Goal: Information Seeking & Learning: Learn about a topic

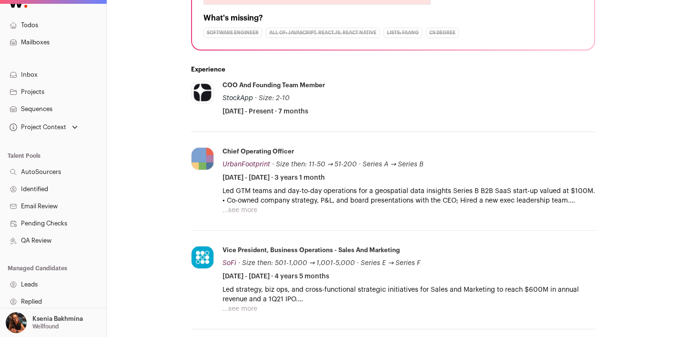
scroll to position [275, 0]
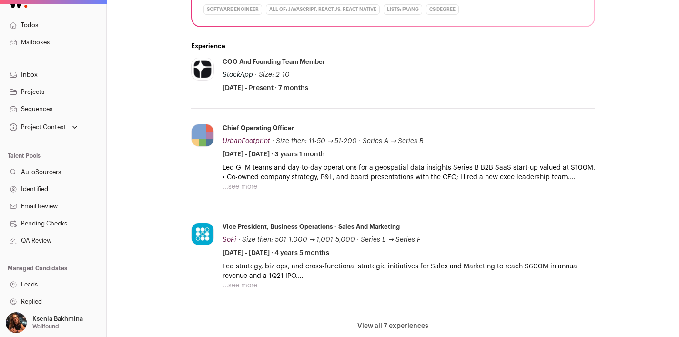
click at [246, 187] on button "...see more" at bounding box center [239, 187] width 35 height 10
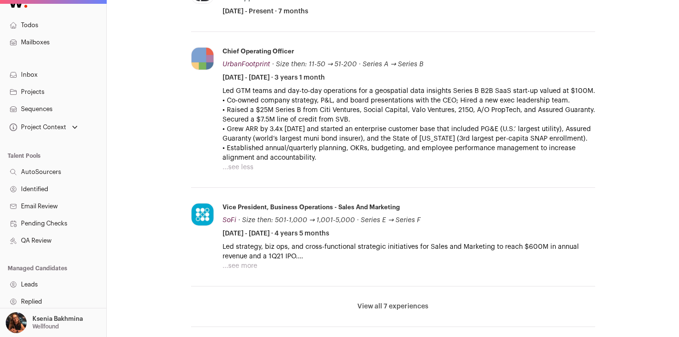
scroll to position [352, 0]
click at [245, 172] on button "...see less" at bounding box center [237, 167] width 31 height 10
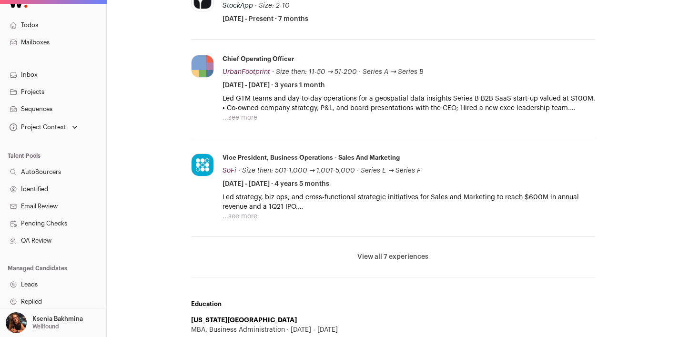
scroll to position [336, 0]
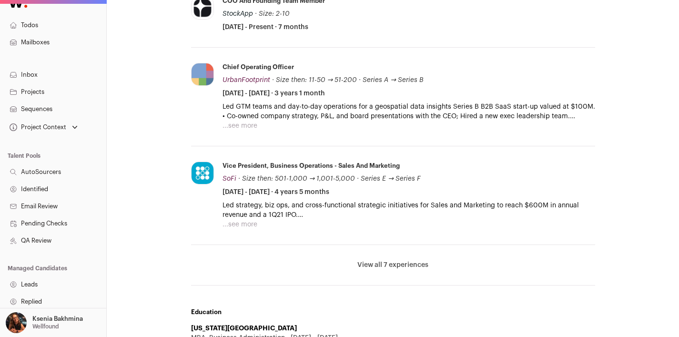
click at [410, 268] on button "View all 7 experiences" at bounding box center [392, 265] width 71 height 10
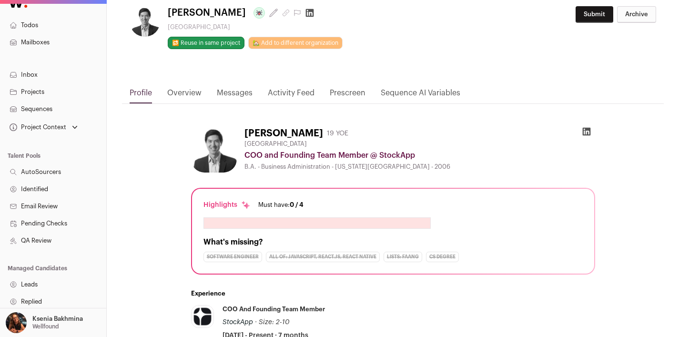
scroll to position [0, 0]
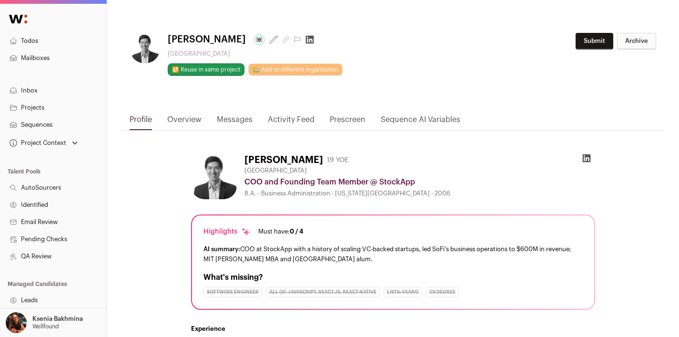
scroll to position [2, 0]
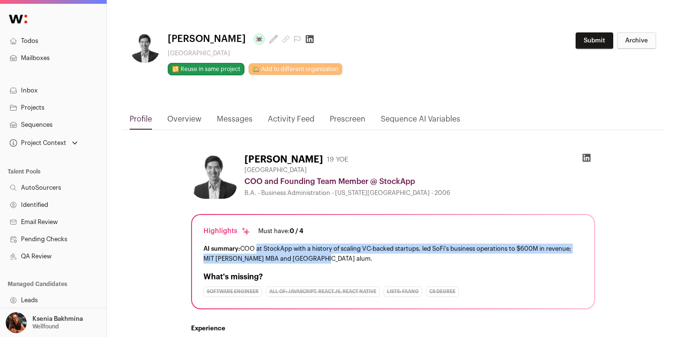
drag, startPoint x: 254, startPoint y: 250, endPoint x: 323, endPoint y: 262, distance: 69.6
click at [323, 262] on div "AI summary: COO at StockApp with a history of scaling VC-backed startups, led S…" at bounding box center [392, 253] width 379 height 20
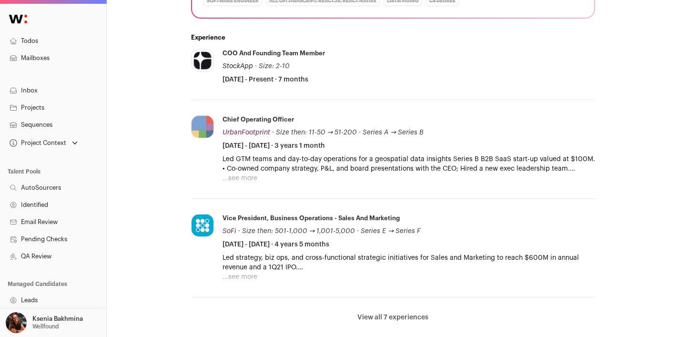
scroll to position [301, 0]
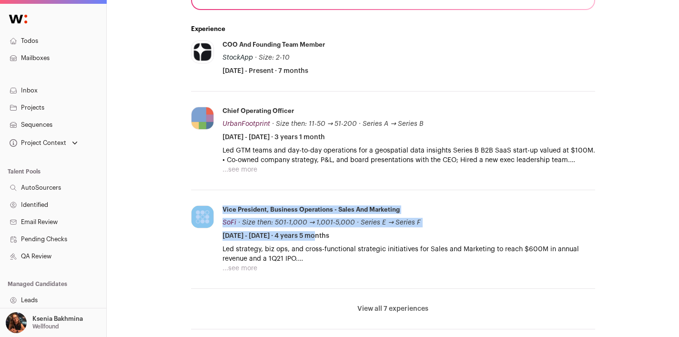
drag, startPoint x: 267, startPoint y: 237, endPoint x: 216, endPoint y: 235, distance: 50.5
click at [216, 235] on li "SoFi [DOMAIN_NAME] Add to company list Public / Private Public Company size 1,0…" at bounding box center [393, 239] width 404 height 99
click at [262, 237] on span "[DATE] - [DATE] · 4 years 5 months" at bounding box center [275, 236] width 107 height 10
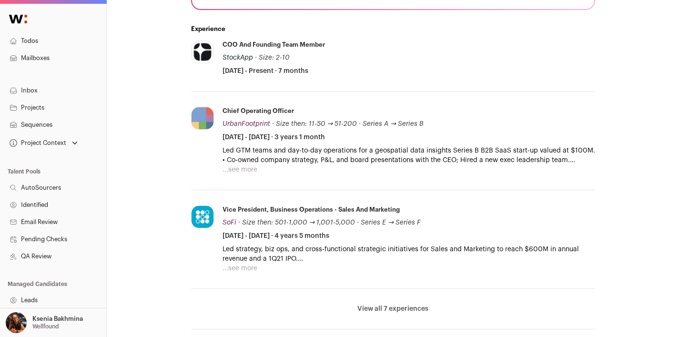
click at [243, 269] on button "...see more" at bounding box center [239, 268] width 35 height 10
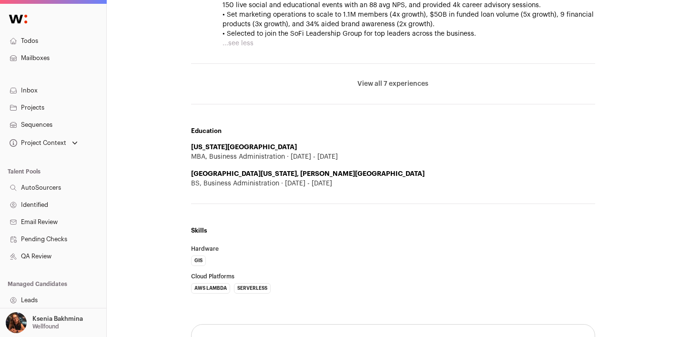
scroll to position [542, 0]
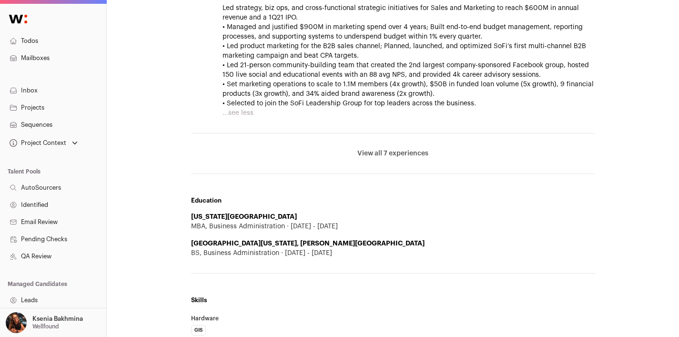
click at [235, 113] on button "...see less" at bounding box center [237, 113] width 31 height 10
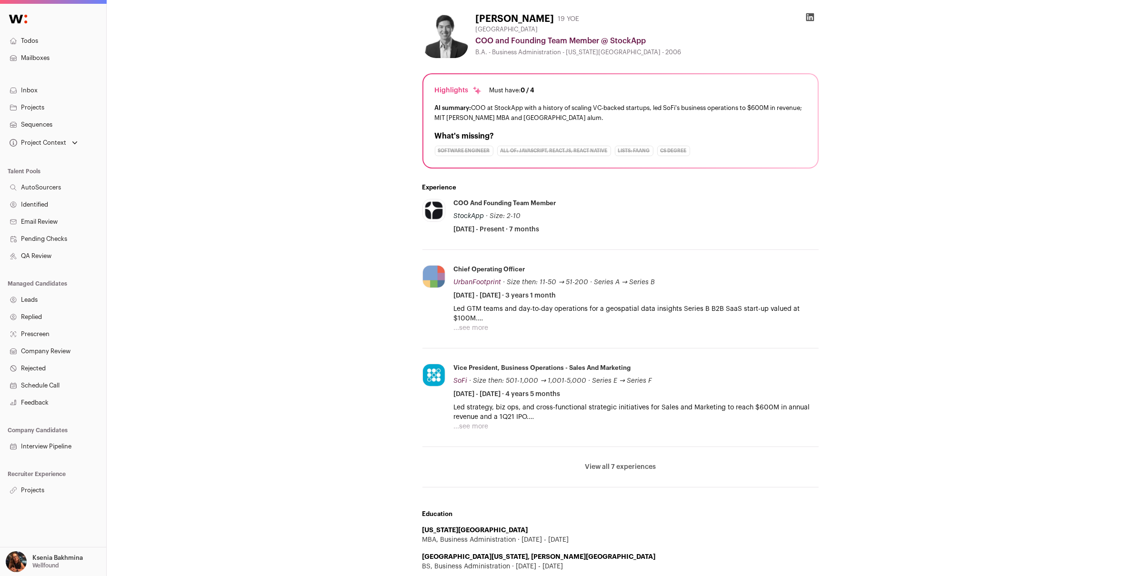
scroll to position [159, 0]
